Goal: Transaction & Acquisition: Book appointment/travel/reservation

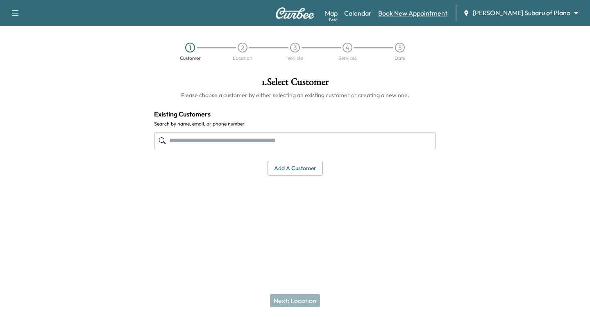
click at [447, 17] on link "Book New Appointment" at bounding box center [412, 13] width 69 height 10
click at [292, 138] on input "text" at bounding box center [295, 140] width 282 height 17
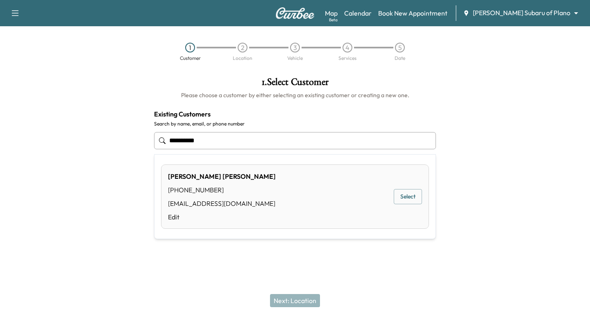
click at [412, 197] on button "Select" at bounding box center [408, 196] width 28 height 15
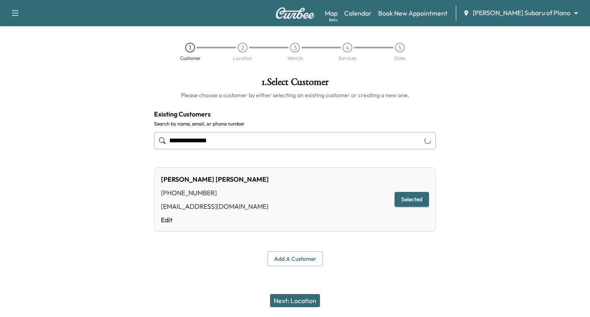
type input "**********"
click at [291, 294] on button "Next: Location" at bounding box center [295, 300] width 50 height 13
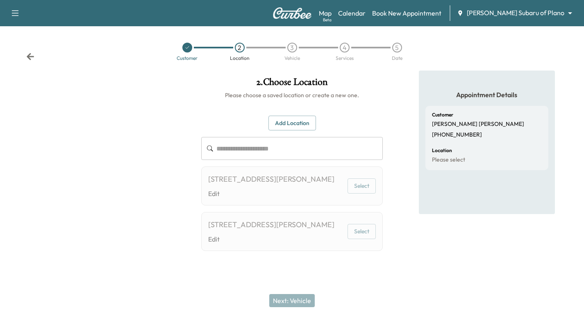
click at [181, 51] on div at bounding box center [187, 48] width 52 height 10
click at [187, 50] on div at bounding box center [187, 48] width 10 height 10
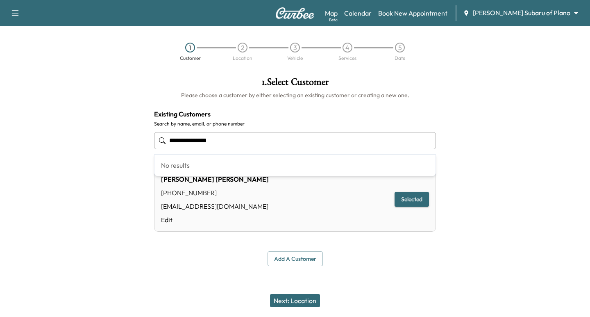
drag, startPoint x: 246, startPoint y: 146, endPoint x: 24, endPoint y: 136, distance: 222.6
click at [45, 141] on div "**********" at bounding box center [295, 171] width 590 height 202
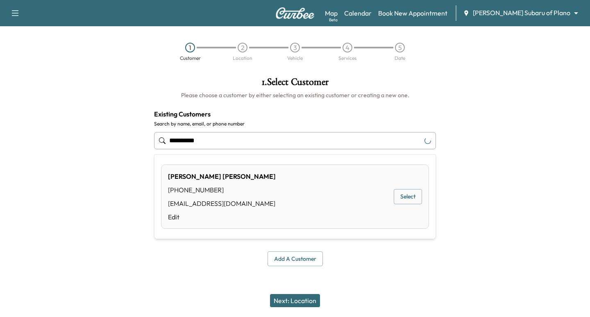
click at [407, 191] on button "Select" at bounding box center [408, 196] width 28 height 15
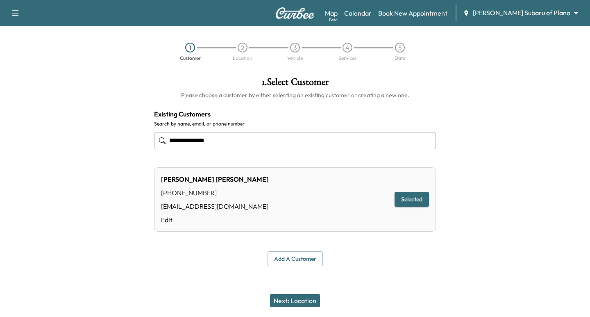
type input "**********"
click at [291, 296] on button "Next: Location" at bounding box center [295, 300] width 50 height 13
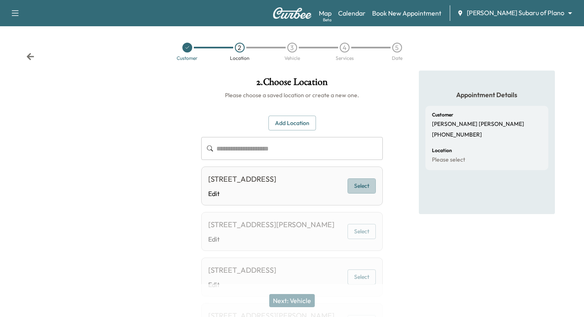
click at [360, 187] on button "Select" at bounding box center [361, 185] width 28 height 15
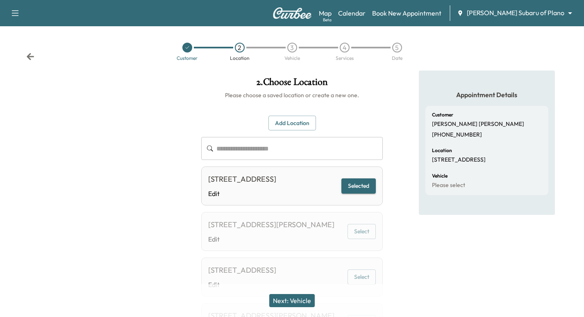
click at [301, 302] on button "Next: Vehicle" at bounding box center [291, 300] width 45 height 13
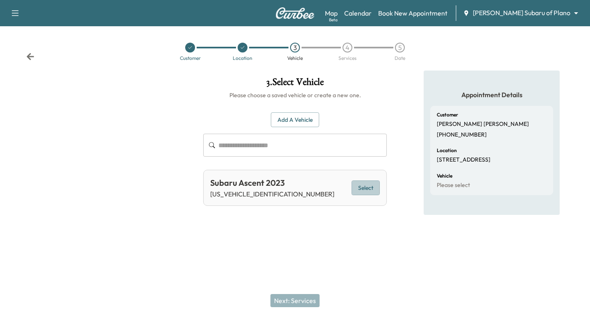
click at [354, 183] on button "Select" at bounding box center [365, 187] width 28 height 15
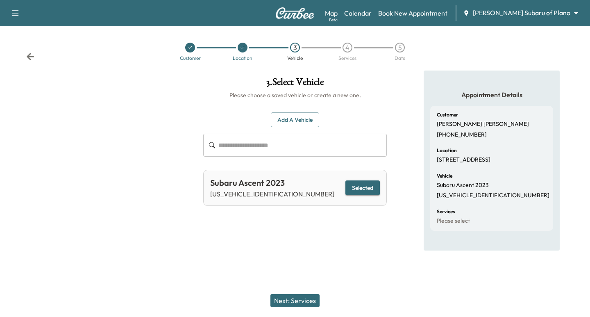
click at [295, 303] on button "Next: Services" at bounding box center [294, 300] width 49 height 13
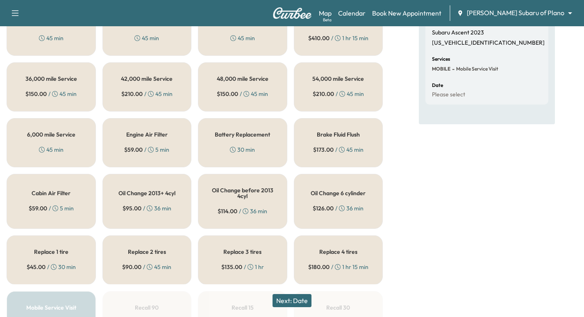
scroll to position [154, 0]
